Goal: Information Seeking & Learning: Learn about a topic

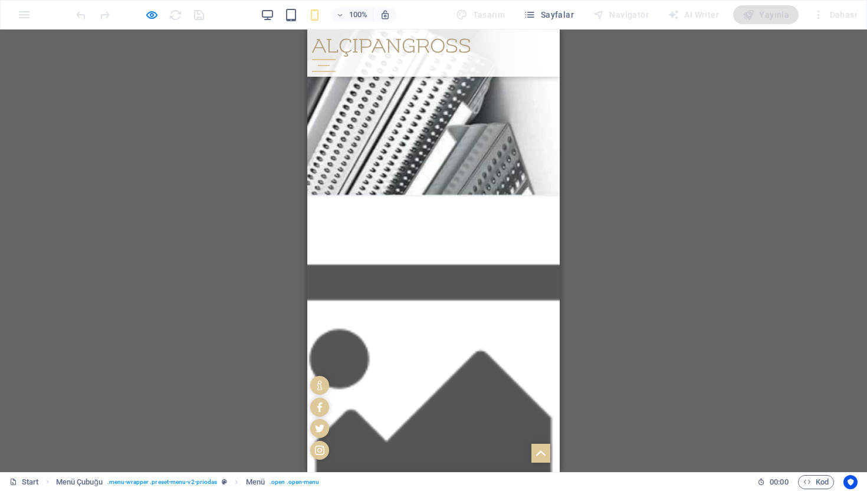
scroll to position [903, 0]
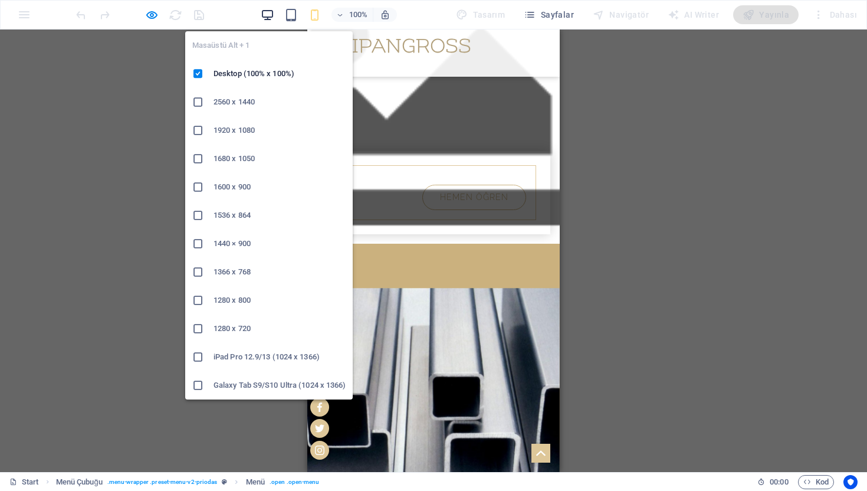
click at [267, 10] on icon "button" at bounding box center [268, 15] width 14 height 14
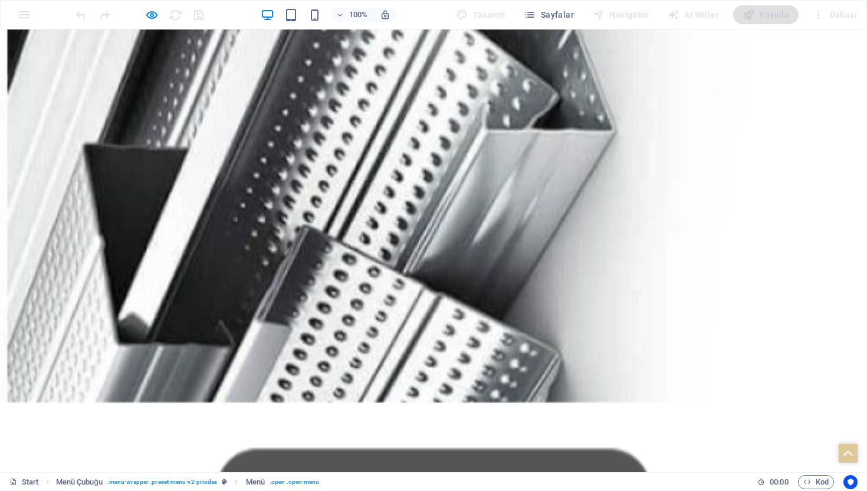
scroll to position [520, 0]
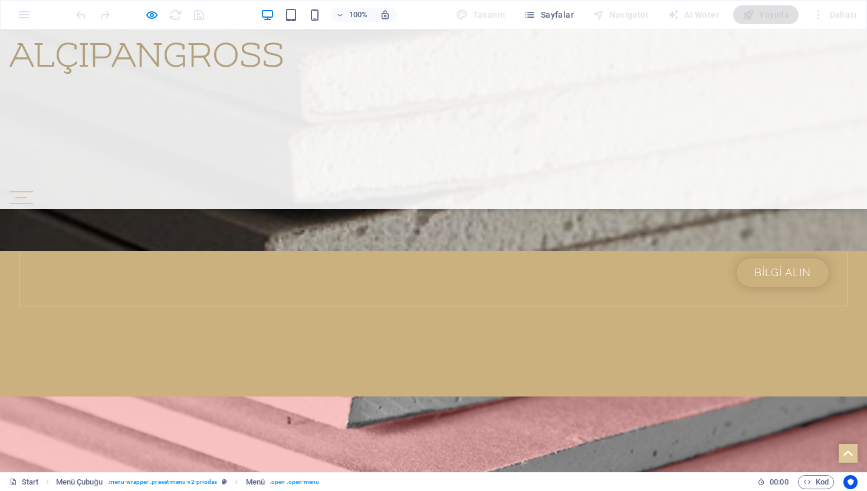
scroll to position [2344, 0]
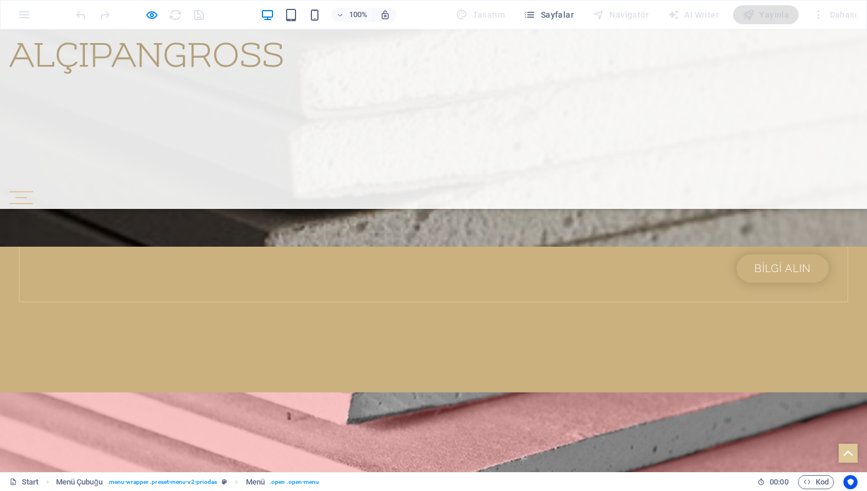
drag, startPoint x: 10, startPoint y: 192, endPoint x: 349, endPoint y: 236, distance: 341.9
drag, startPoint x: 349, startPoint y: 236, endPoint x: 14, endPoint y: 193, distance: 337.6
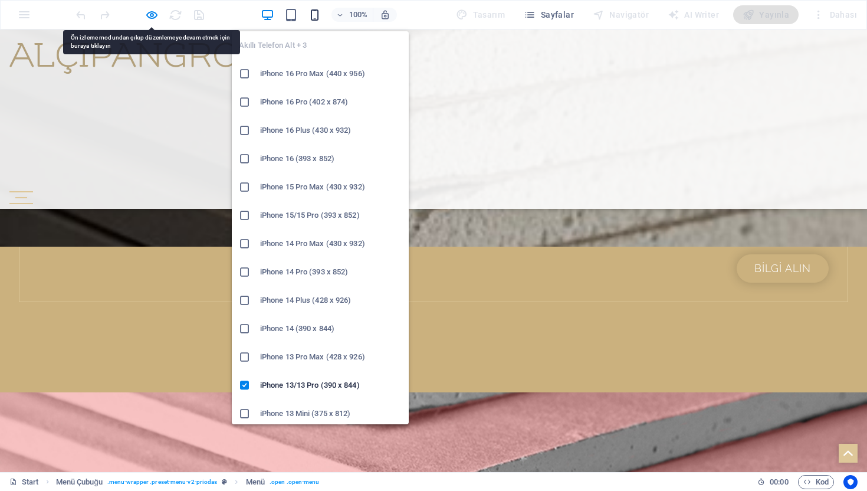
click at [322, 8] on span "button" at bounding box center [315, 15] width 14 height 14
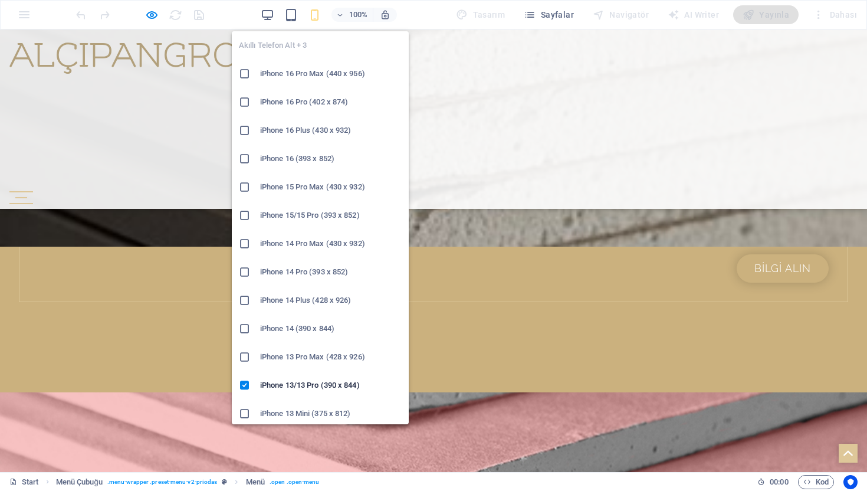
click at [321, 13] on icon "button" at bounding box center [315, 15] width 14 height 14
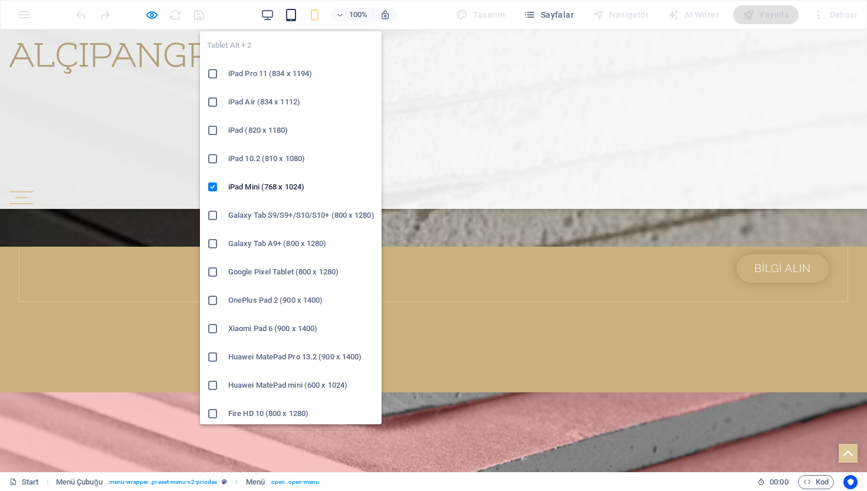
click at [291, 16] on icon "button" at bounding box center [291, 15] width 14 height 14
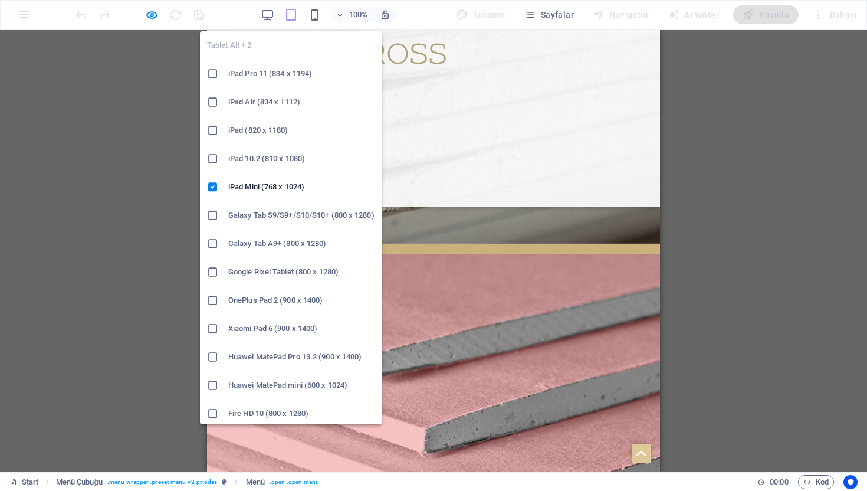
scroll to position [2342, 0]
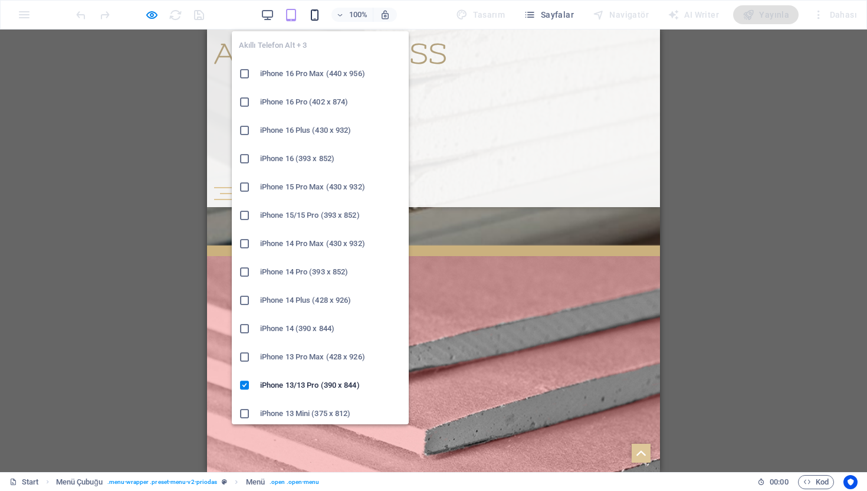
click at [317, 15] on icon "button" at bounding box center [315, 15] width 14 height 14
click at [248, 386] on icon at bounding box center [245, 385] width 12 height 12
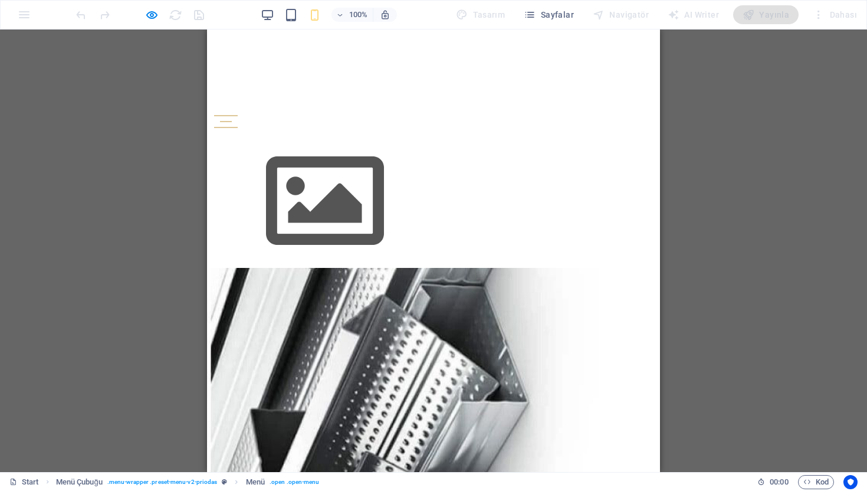
scroll to position [0, 0]
